Goal: Transaction & Acquisition: Purchase product/service

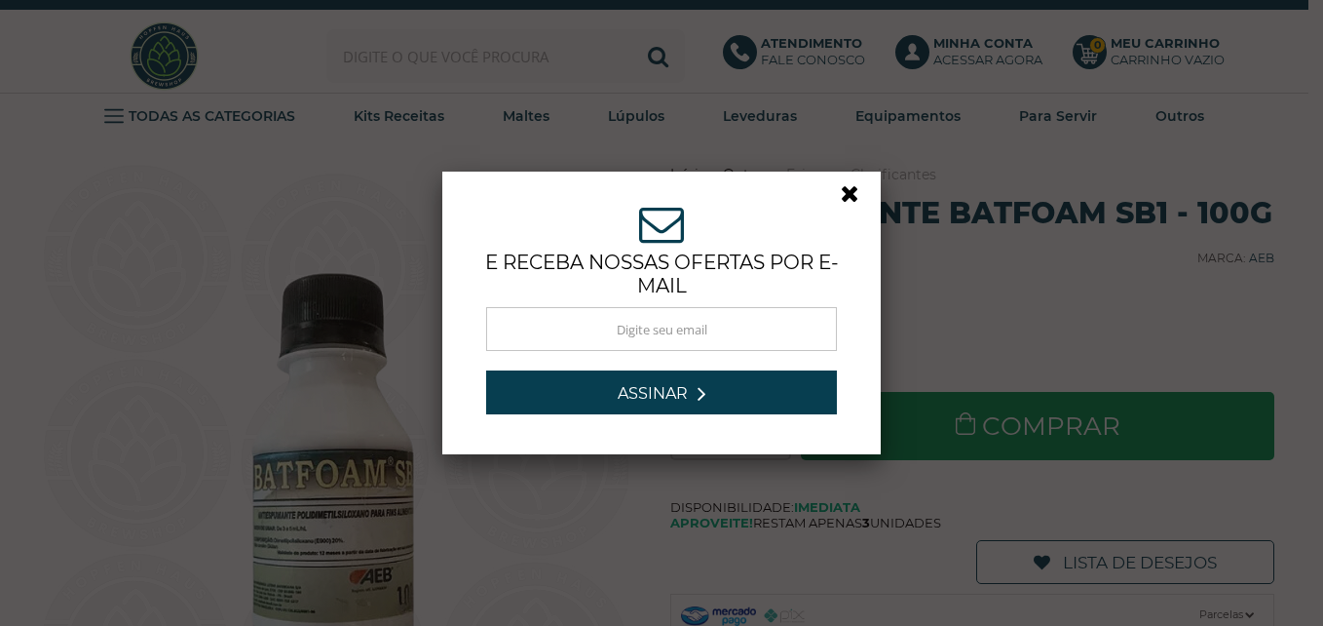
click at [851, 194] on link at bounding box center [858, 198] width 35 height 35
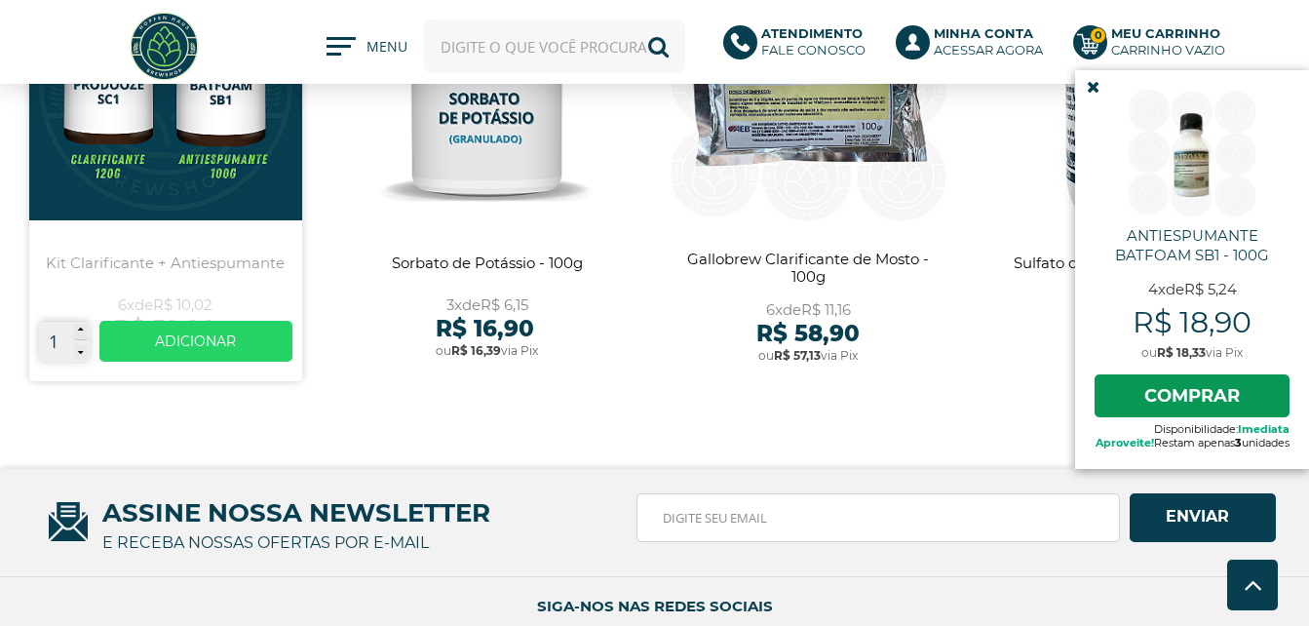
scroll to position [1368, 0]
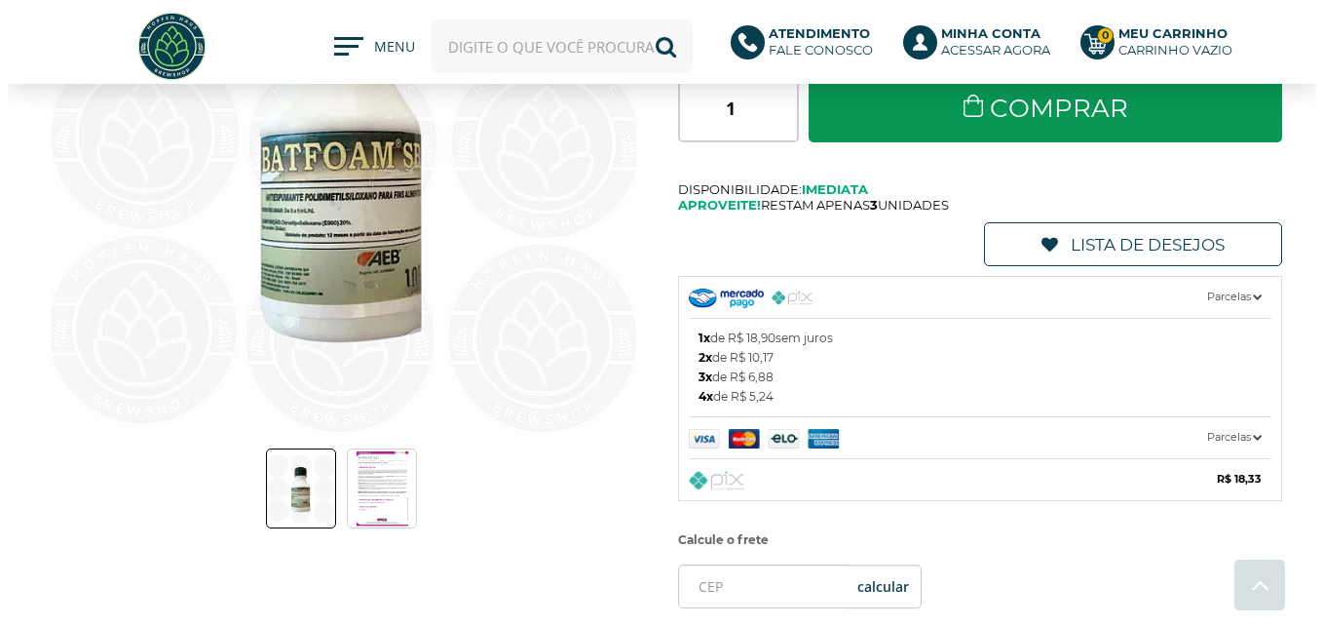
scroll to position [195, 0]
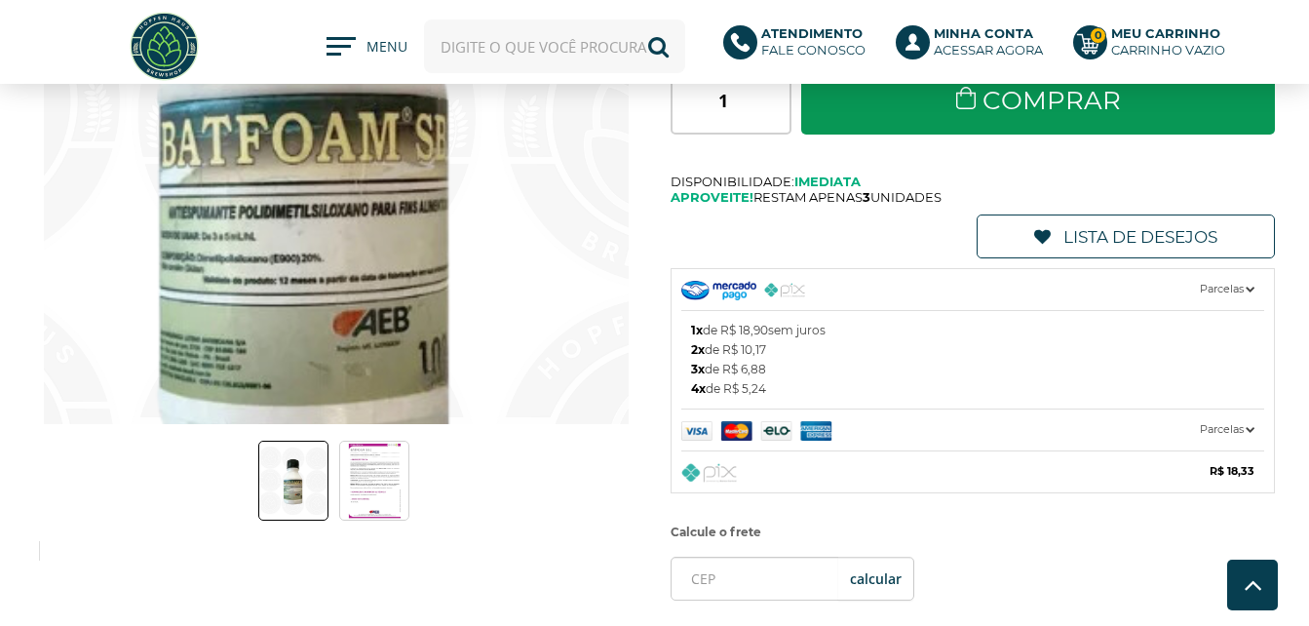
click at [370, 162] on img at bounding box center [309, 108] width 1052 height 1052
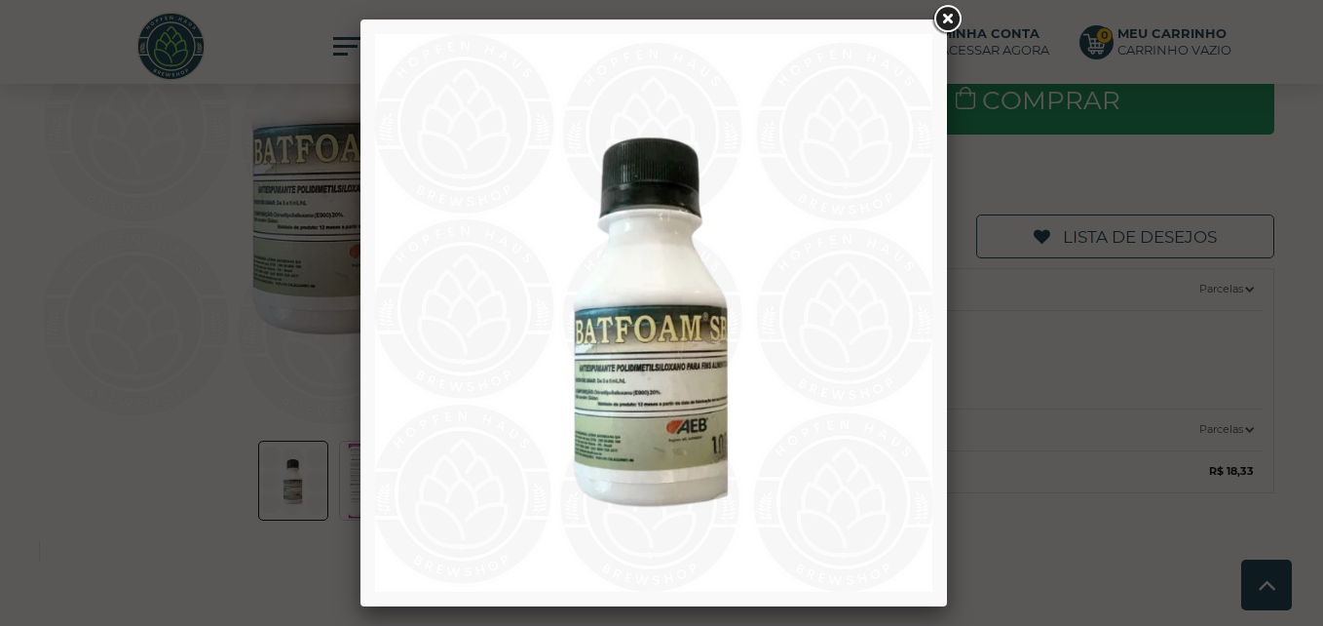
click at [623, 399] on img at bounding box center [653, 312] width 557 height 557
click at [941, 22] on link at bounding box center [947, 19] width 35 height 35
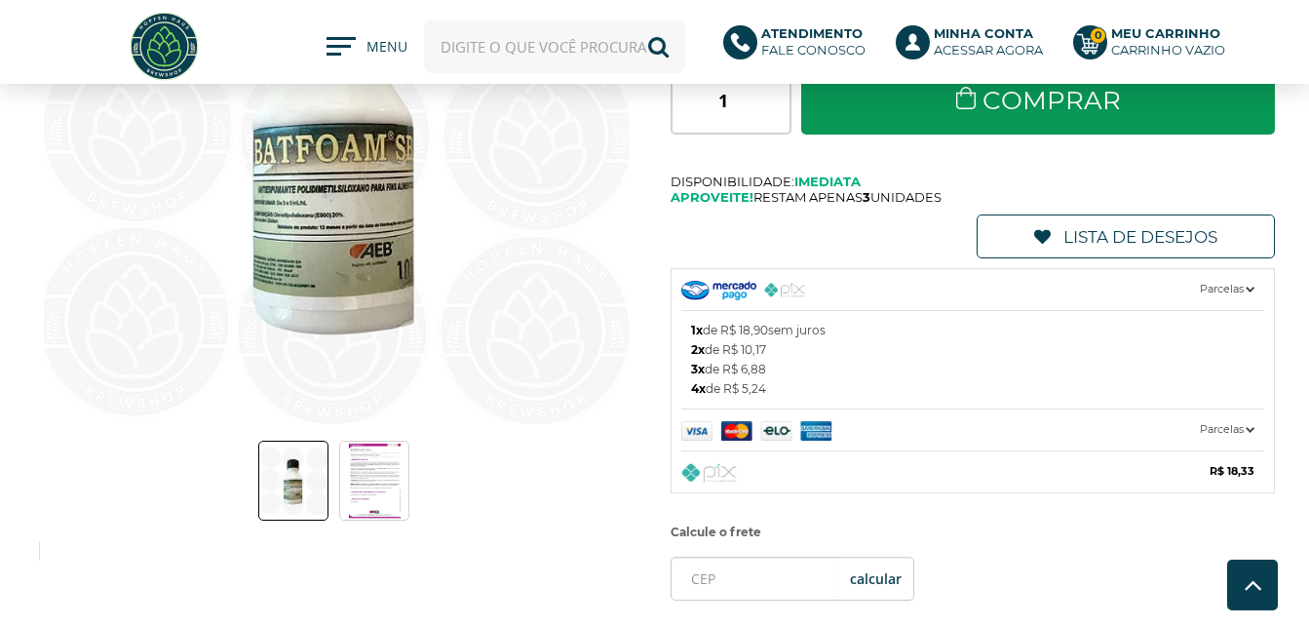
click at [375, 480] on img at bounding box center [375, 480] width 56 height 78
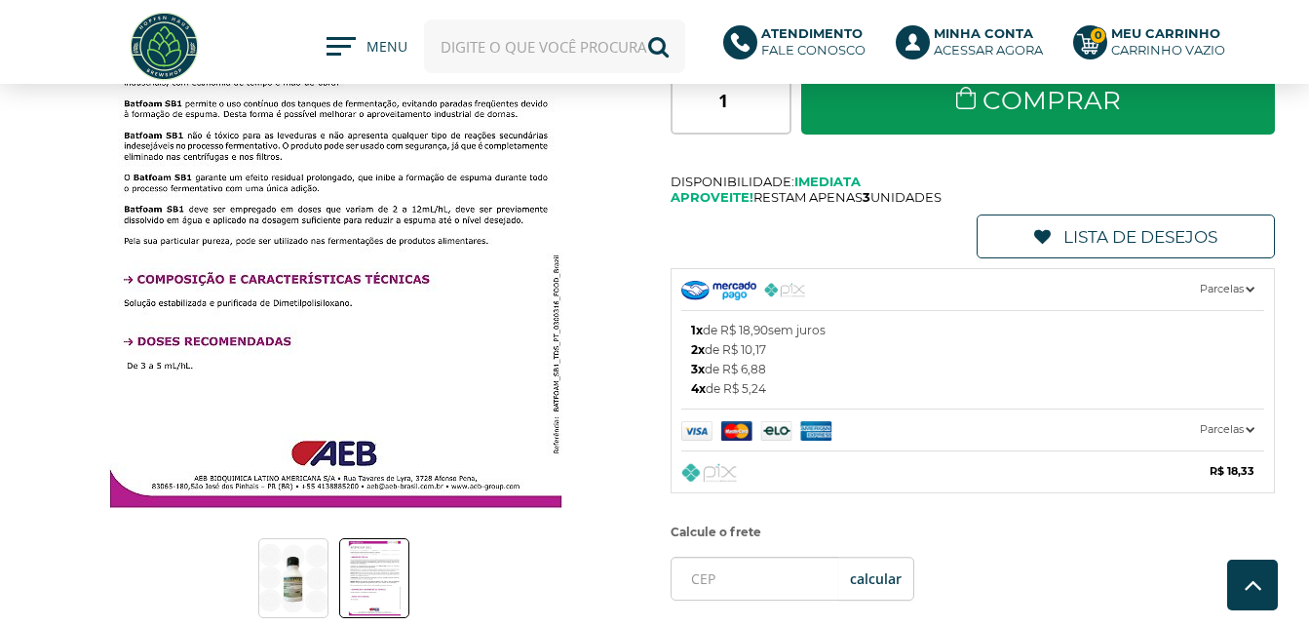
click at [282, 604] on img at bounding box center [293, 578] width 68 height 68
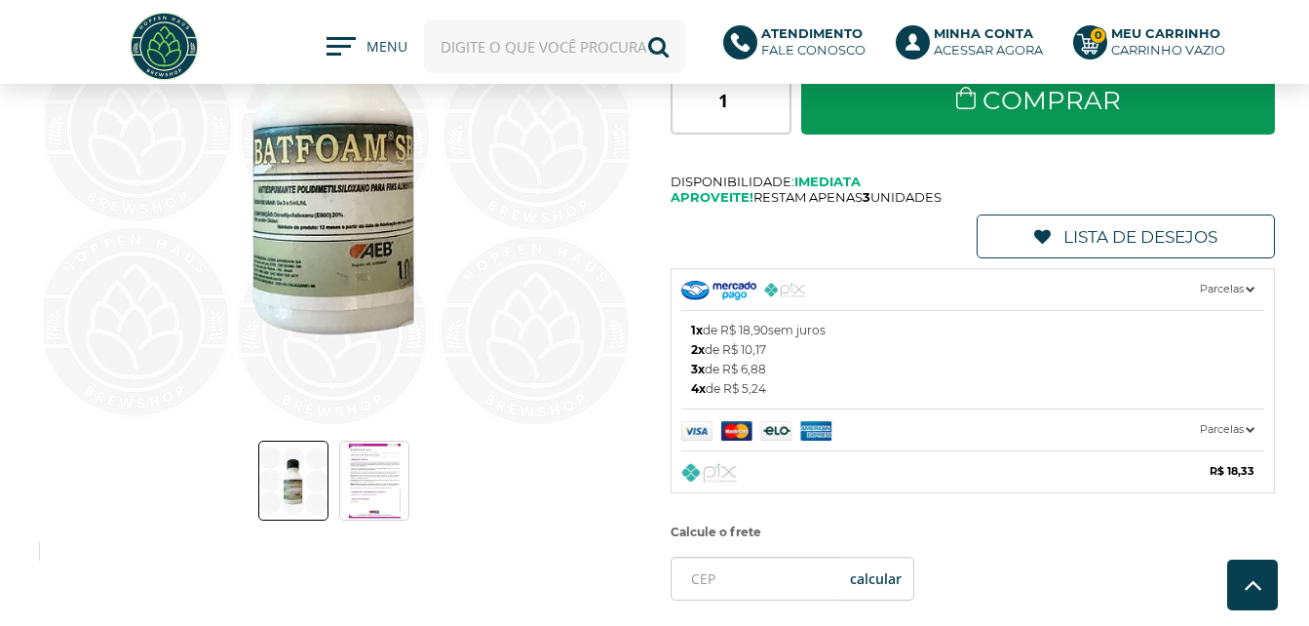
click at [334, 268] on img at bounding box center [336, 131] width 585 height 585
